Goal: Task Accomplishment & Management: Use online tool/utility

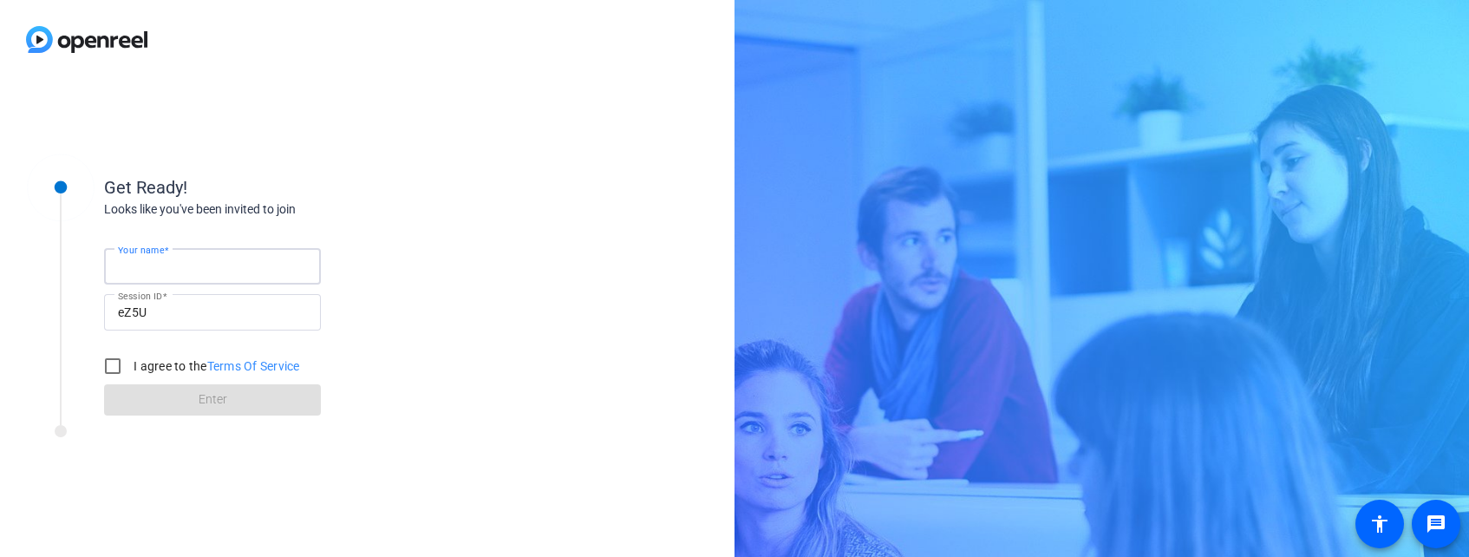
click at [204, 266] on input "Your name" at bounding box center [212, 266] width 189 height 21
type input "[PERSON_NAME]"
click at [103, 364] on input "I agree to the Terms Of Service" at bounding box center [112, 366] width 35 height 35
checkbox input "true"
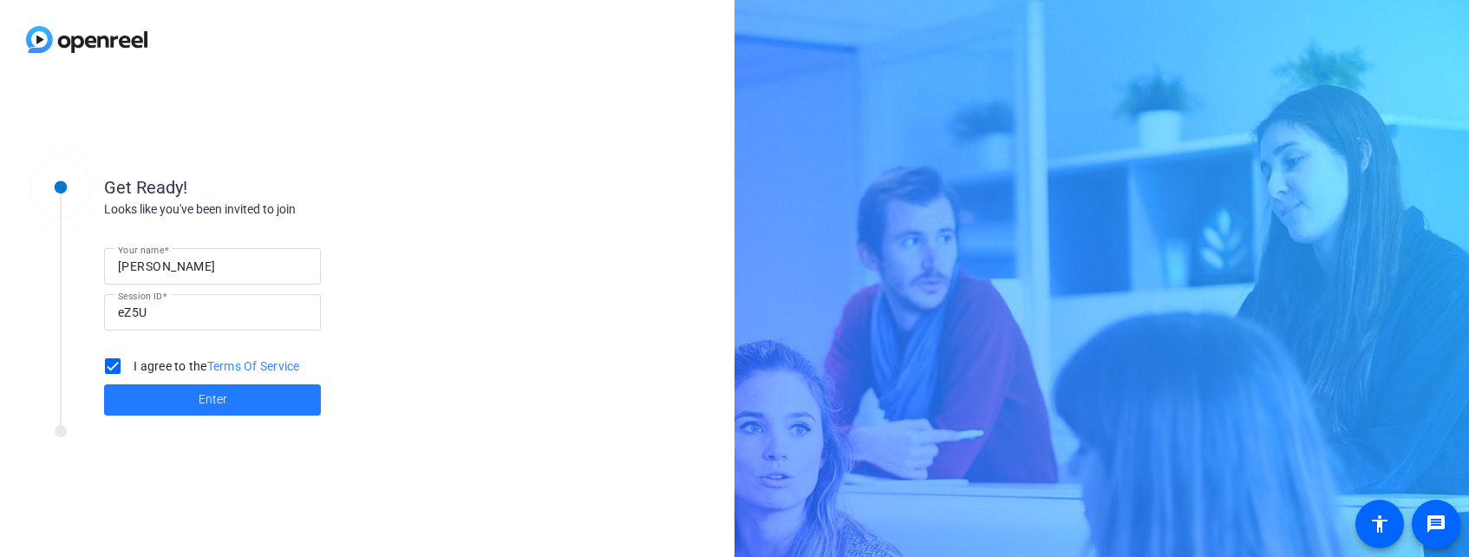
click at [171, 400] on span at bounding box center [212, 400] width 217 height 42
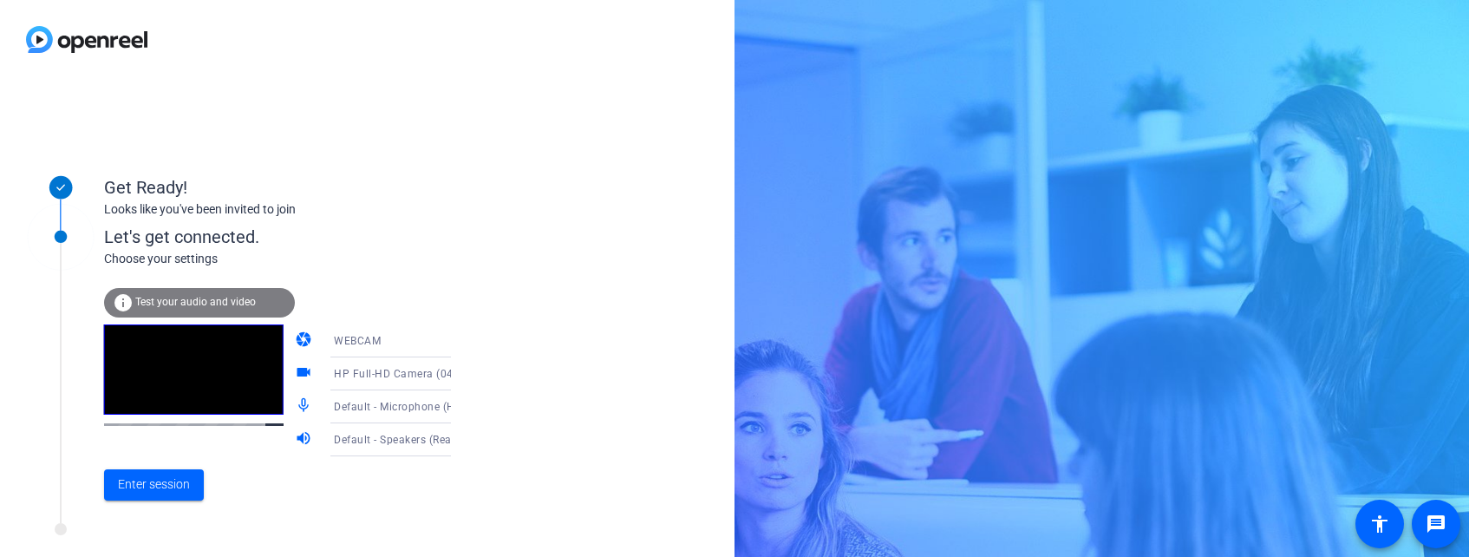
click at [464, 373] on icon at bounding box center [468, 374] width 9 height 4
click at [508, 357] on div at bounding box center [734, 278] width 1469 height 557
click at [458, 401] on icon at bounding box center [468, 406] width 21 height 21
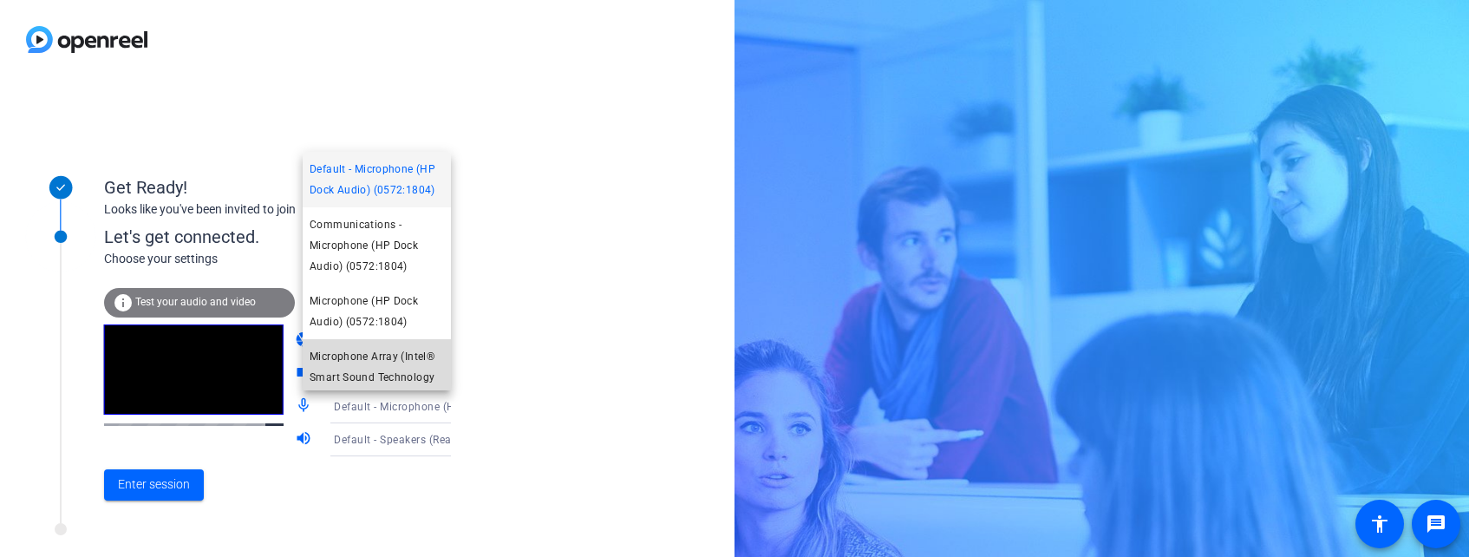
click at [413, 366] on span "Microphone Array (Intel® Smart Sound Technology (Intel® SST))" at bounding box center [376, 377] width 134 height 62
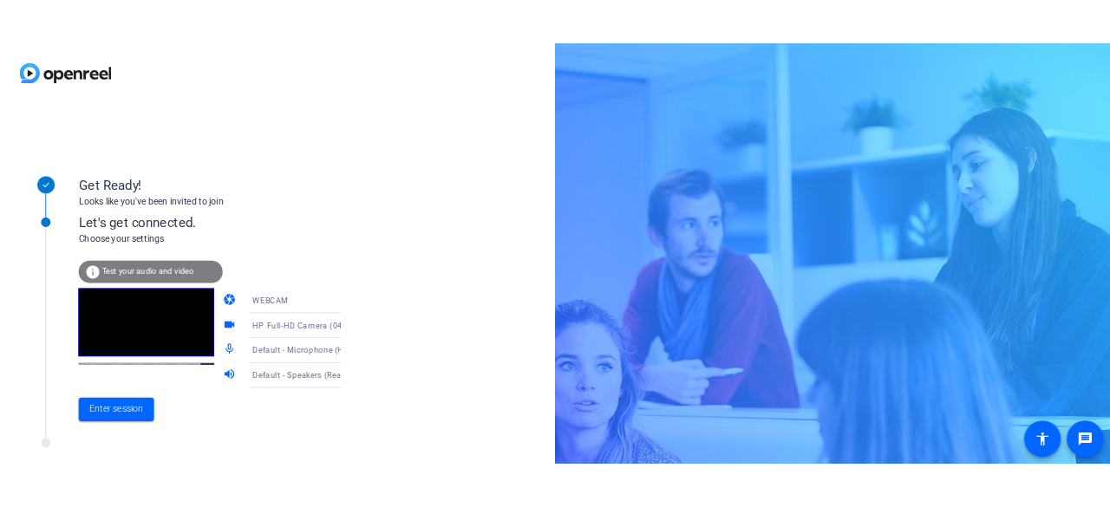
scroll to position [25, 0]
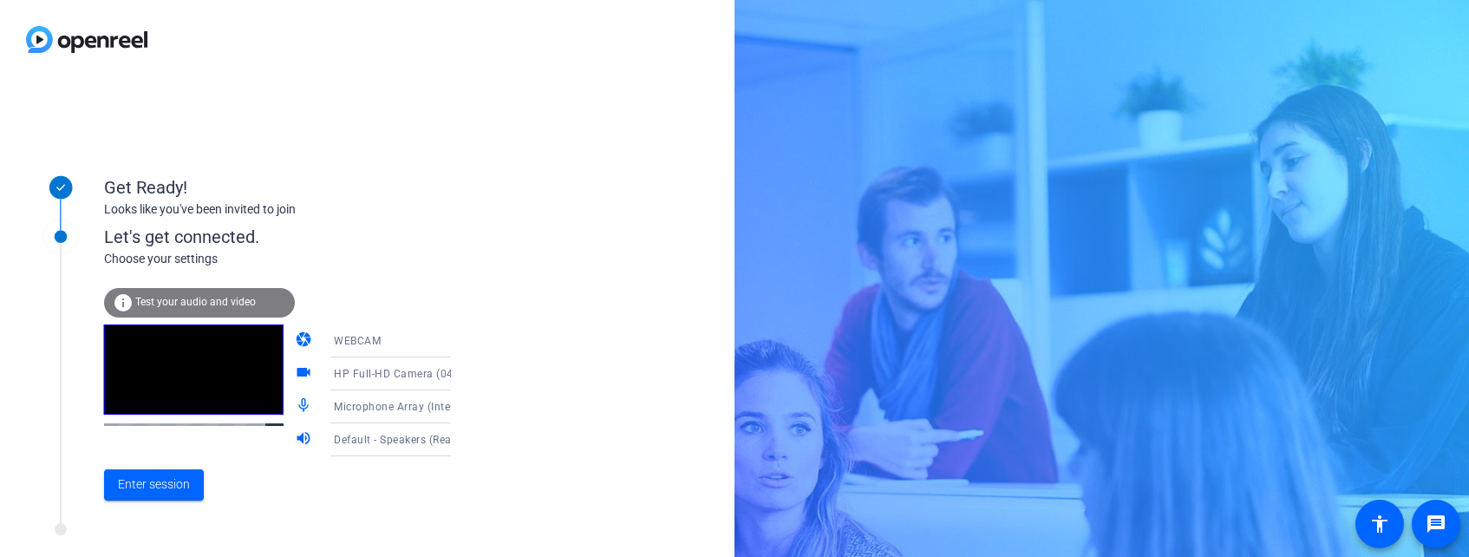
click at [458, 435] on icon at bounding box center [468, 439] width 21 height 21
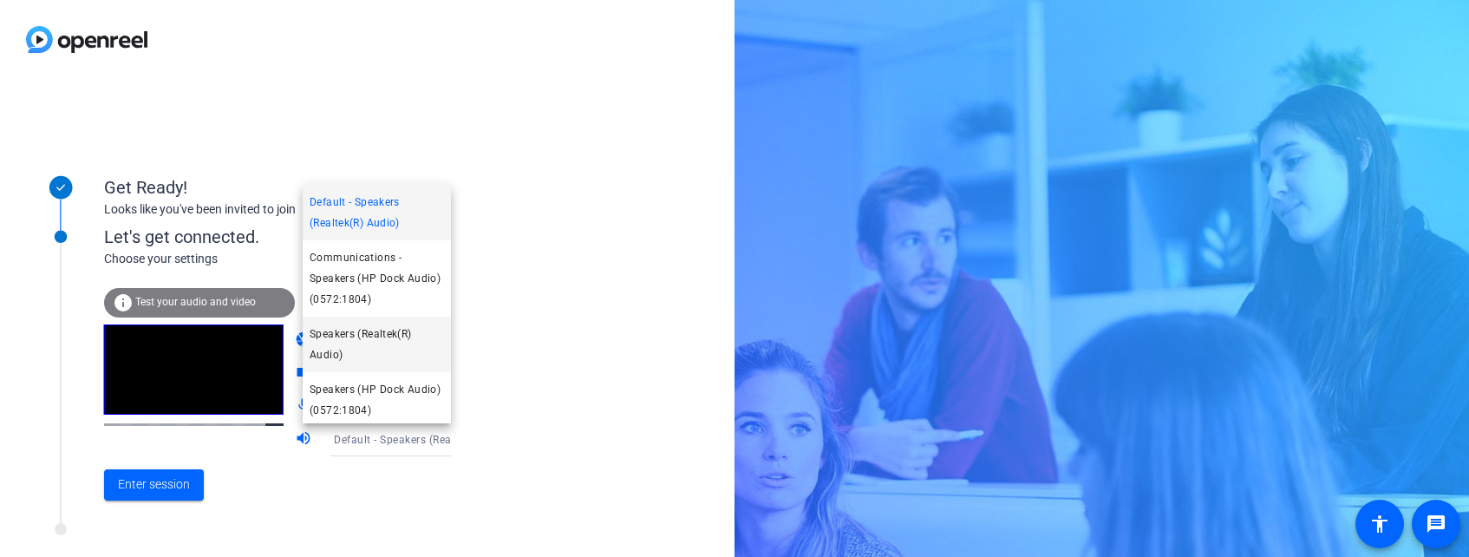
click at [387, 342] on span "Speakers (Realtek(R) Audio)" at bounding box center [376, 344] width 134 height 42
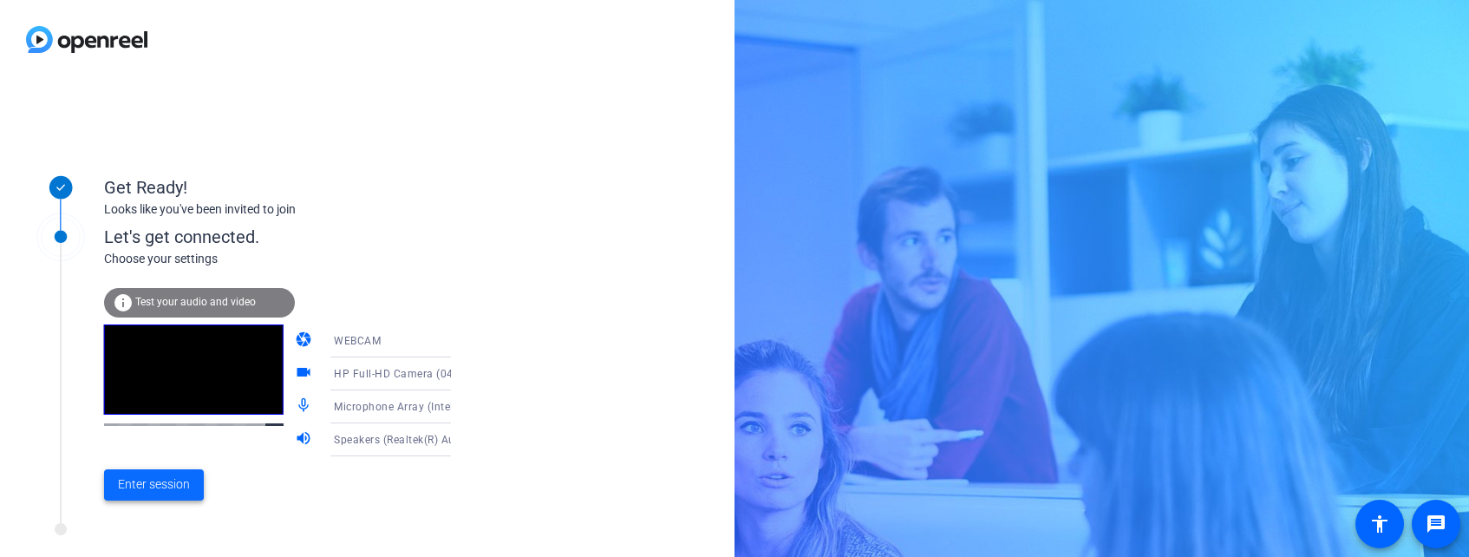
click at [157, 486] on span "Enter session" at bounding box center [154, 484] width 72 height 18
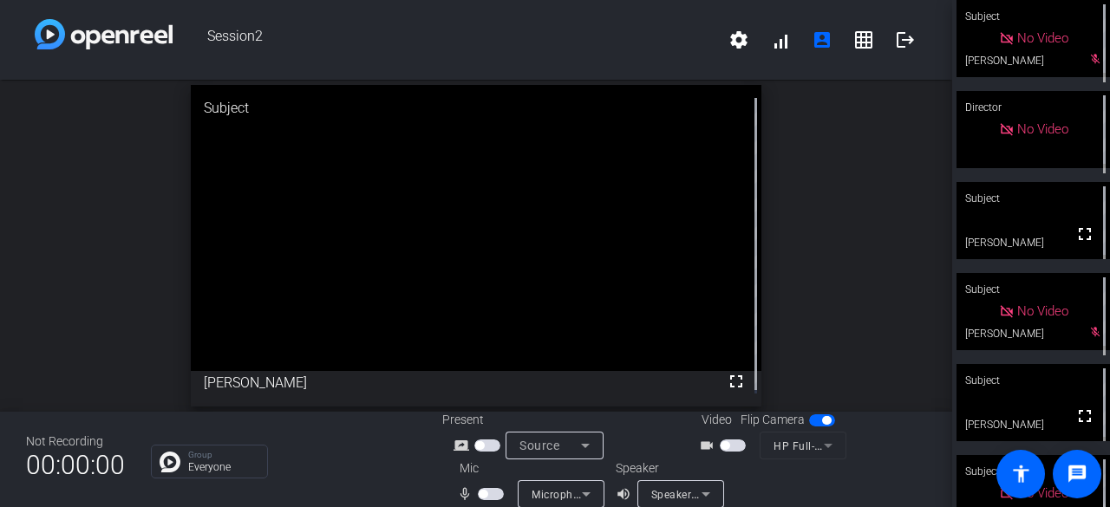
click at [482, 494] on span "button" at bounding box center [483, 494] width 9 height 9
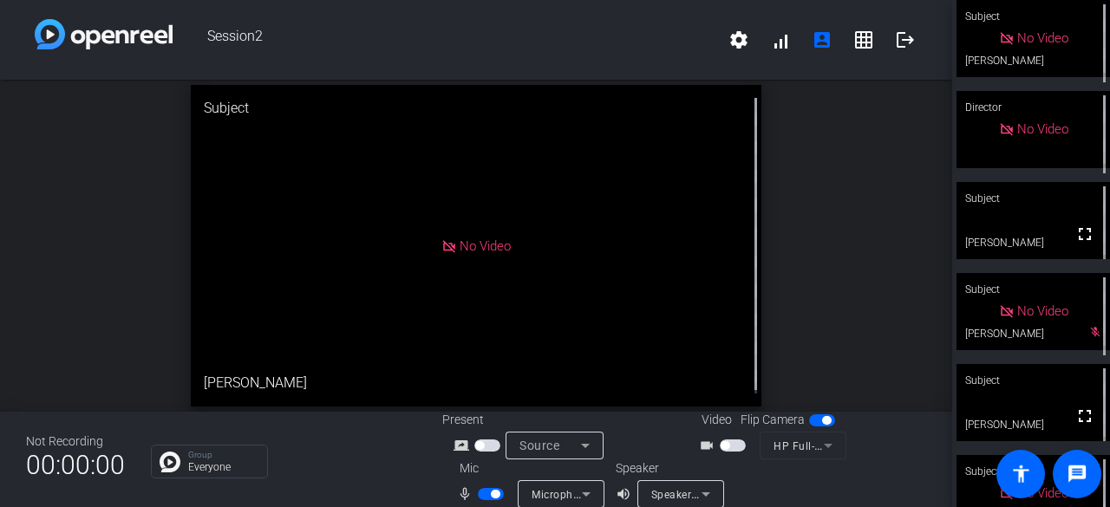
click at [491, 493] on span "button" at bounding box center [495, 494] width 9 height 9
click at [479, 493] on span "button" at bounding box center [483, 494] width 9 height 9
click at [491, 495] on span "button" at bounding box center [495, 494] width 9 height 9
click at [479, 497] on span "button" at bounding box center [483, 494] width 9 height 9
